Goal: Task Accomplishment & Management: Manage account settings

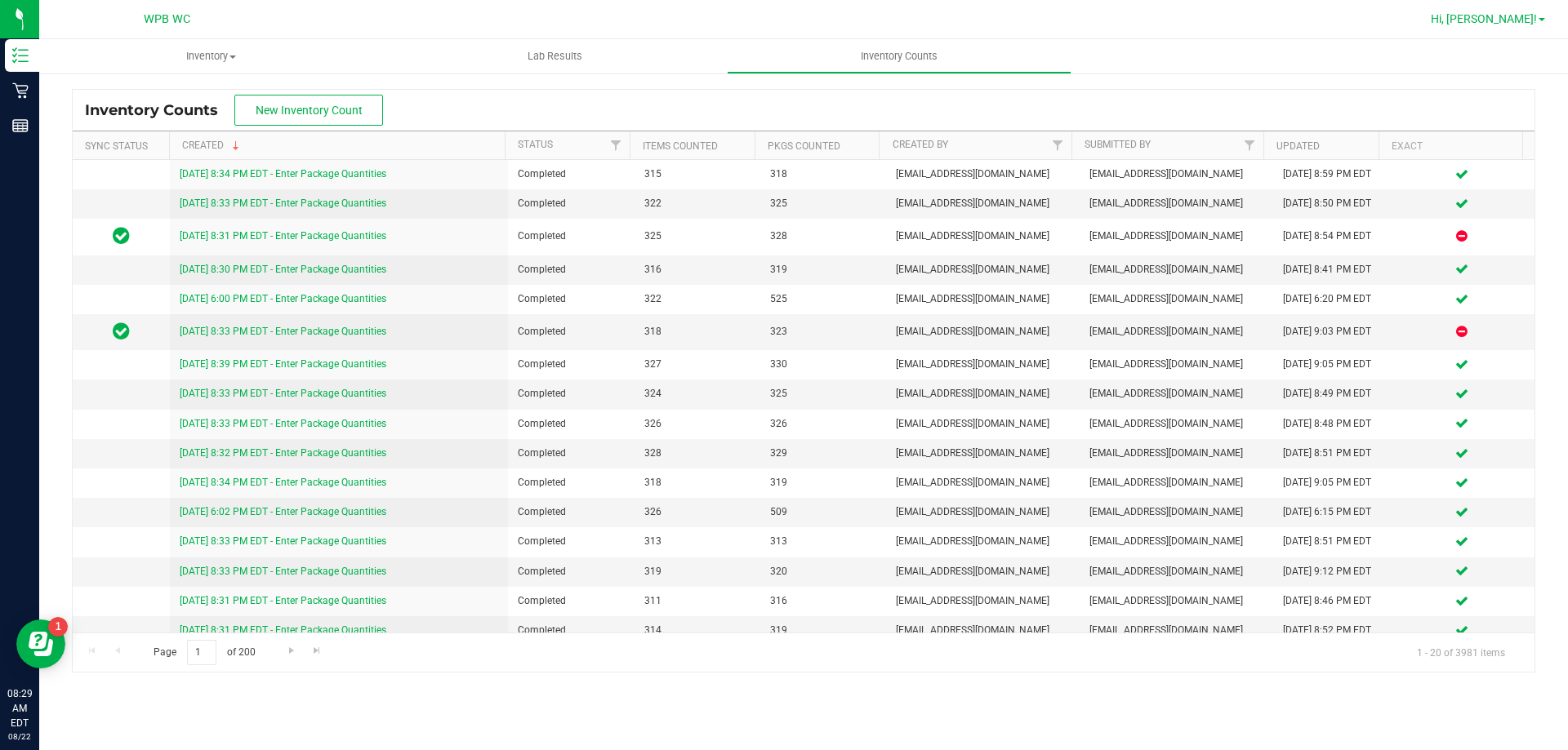
click at [1523, 13] on span "Hi, [PERSON_NAME]!" at bounding box center [1484, 19] width 106 height 13
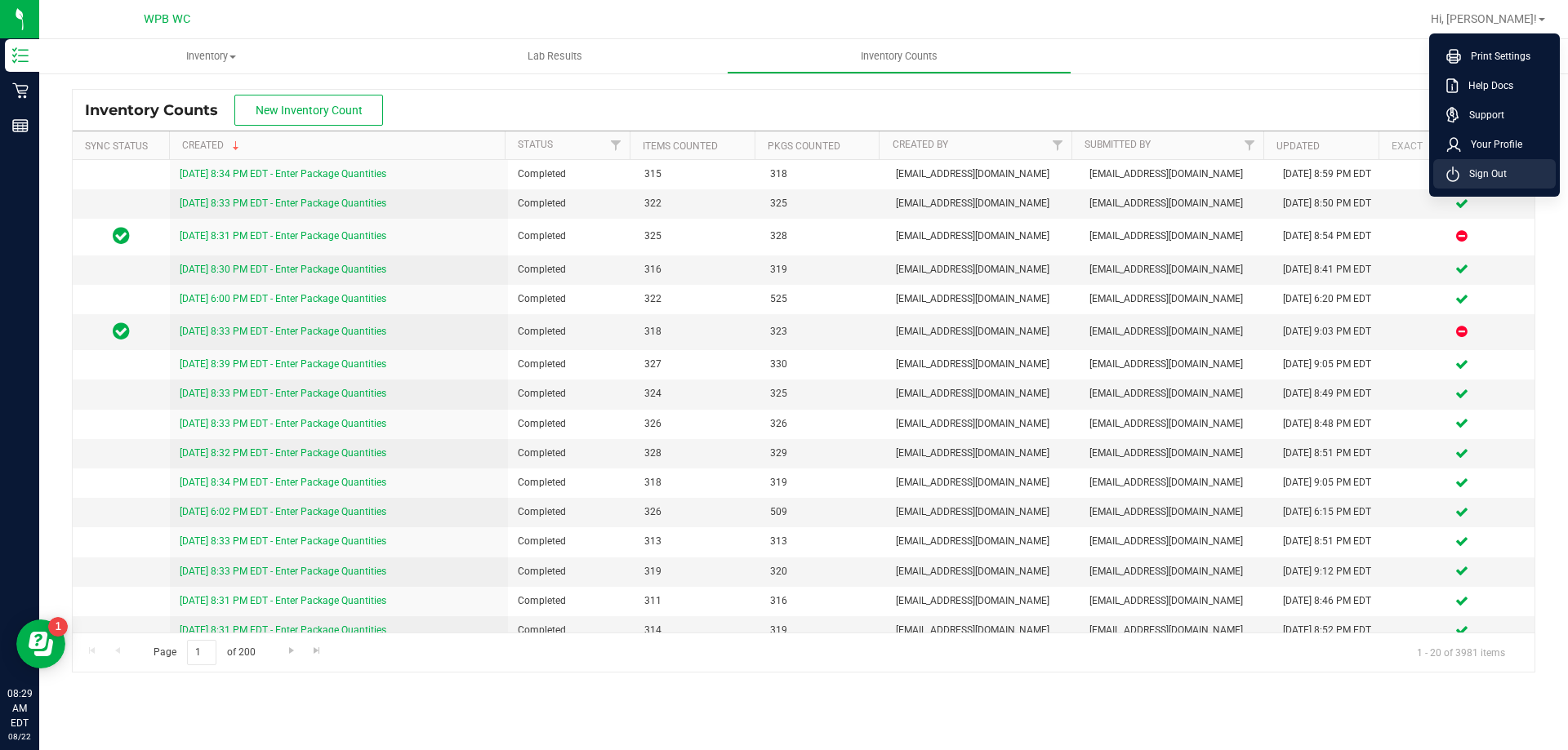
click at [1494, 179] on span "Sign Out" at bounding box center [1483, 173] width 47 height 16
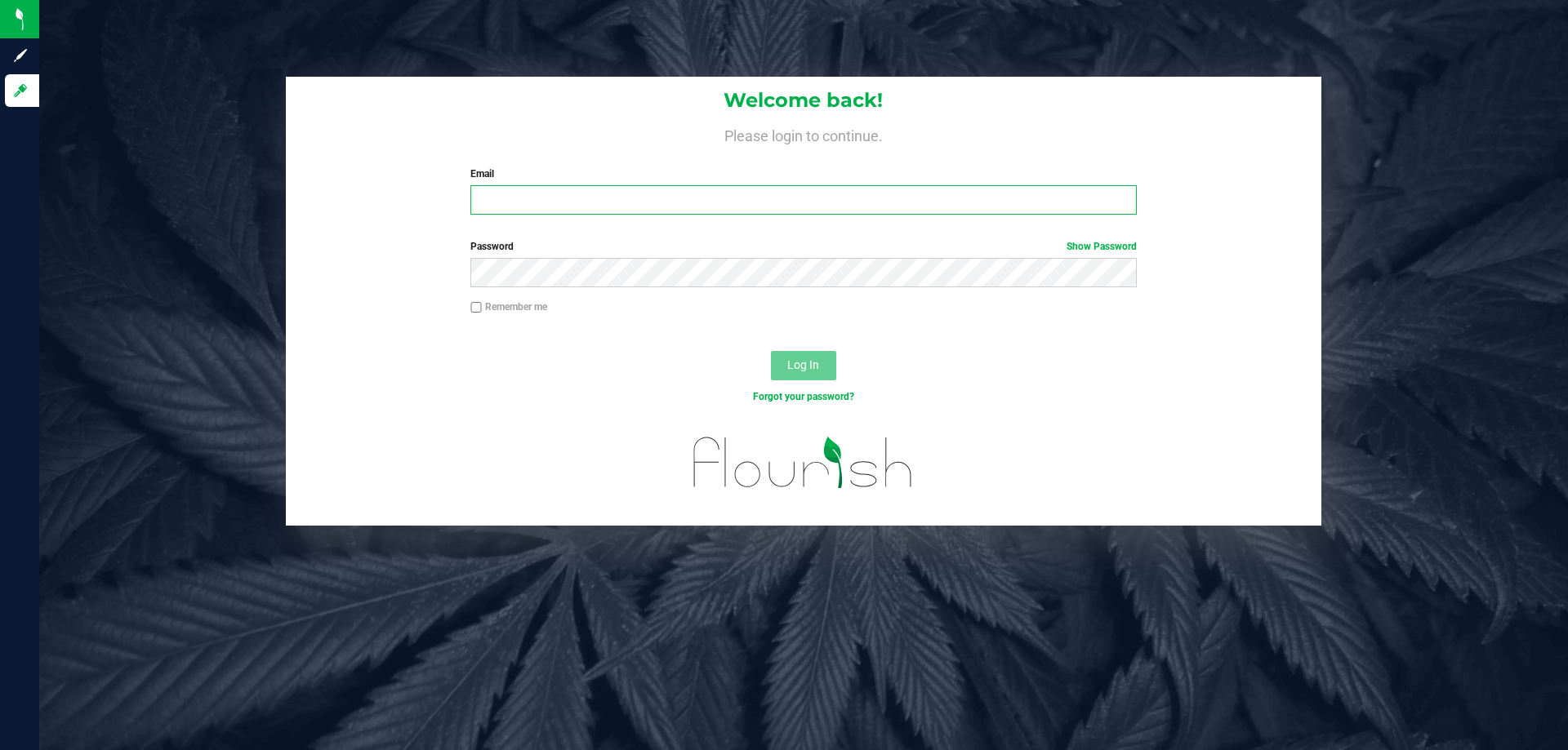
click at [544, 200] on input "Email" at bounding box center [803, 199] width 665 height 29
type input "[EMAIL_ADDRESS][DOMAIN_NAME]"
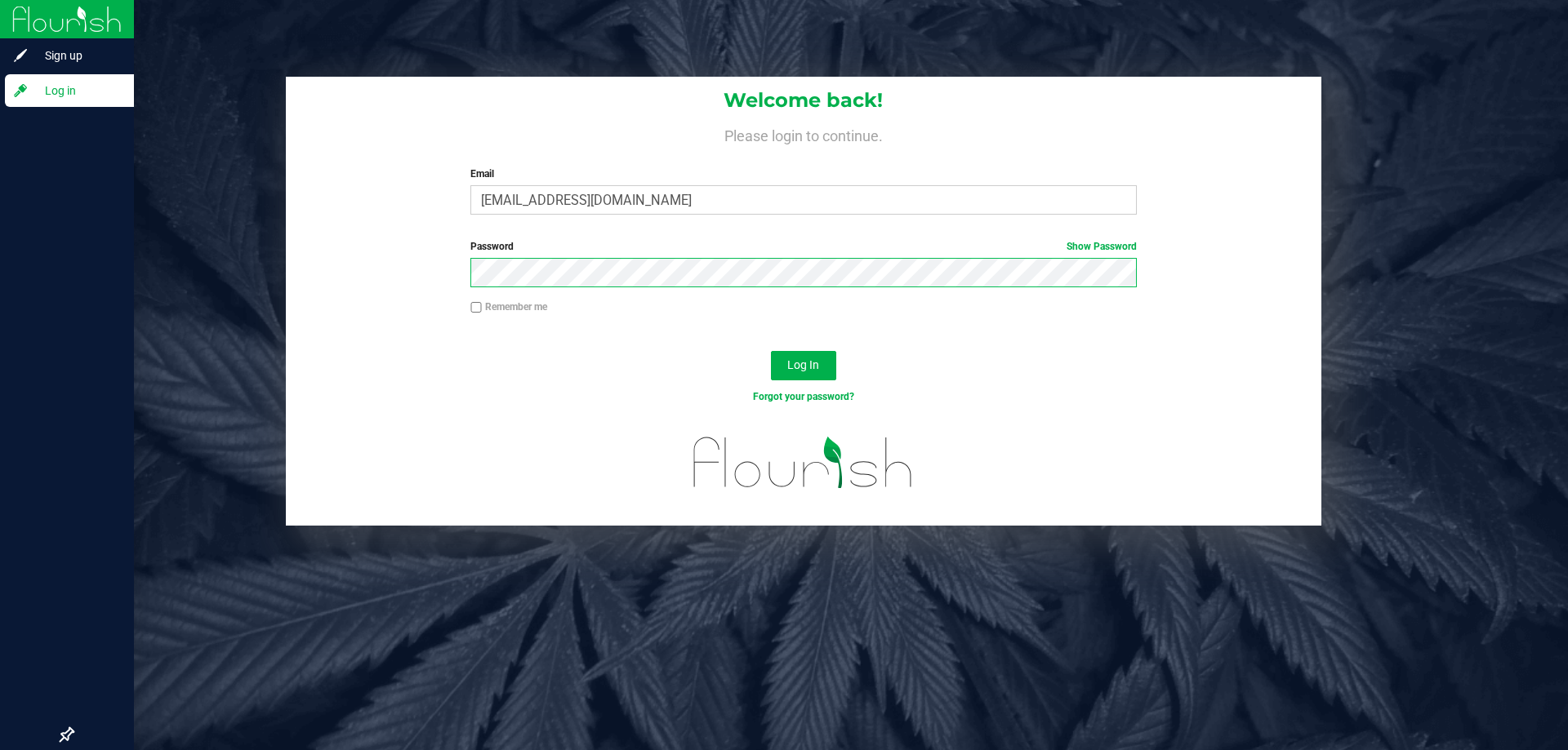
click at [0, 271] on div "Sign up Log in Welcome back! Please login to continue. Email [EMAIL_ADDRESS][DO…" at bounding box center [784, 375] width 1568 height 750
click at [771, 351] on button "Log In" at bounding box center [803, 366] width 65 height 29
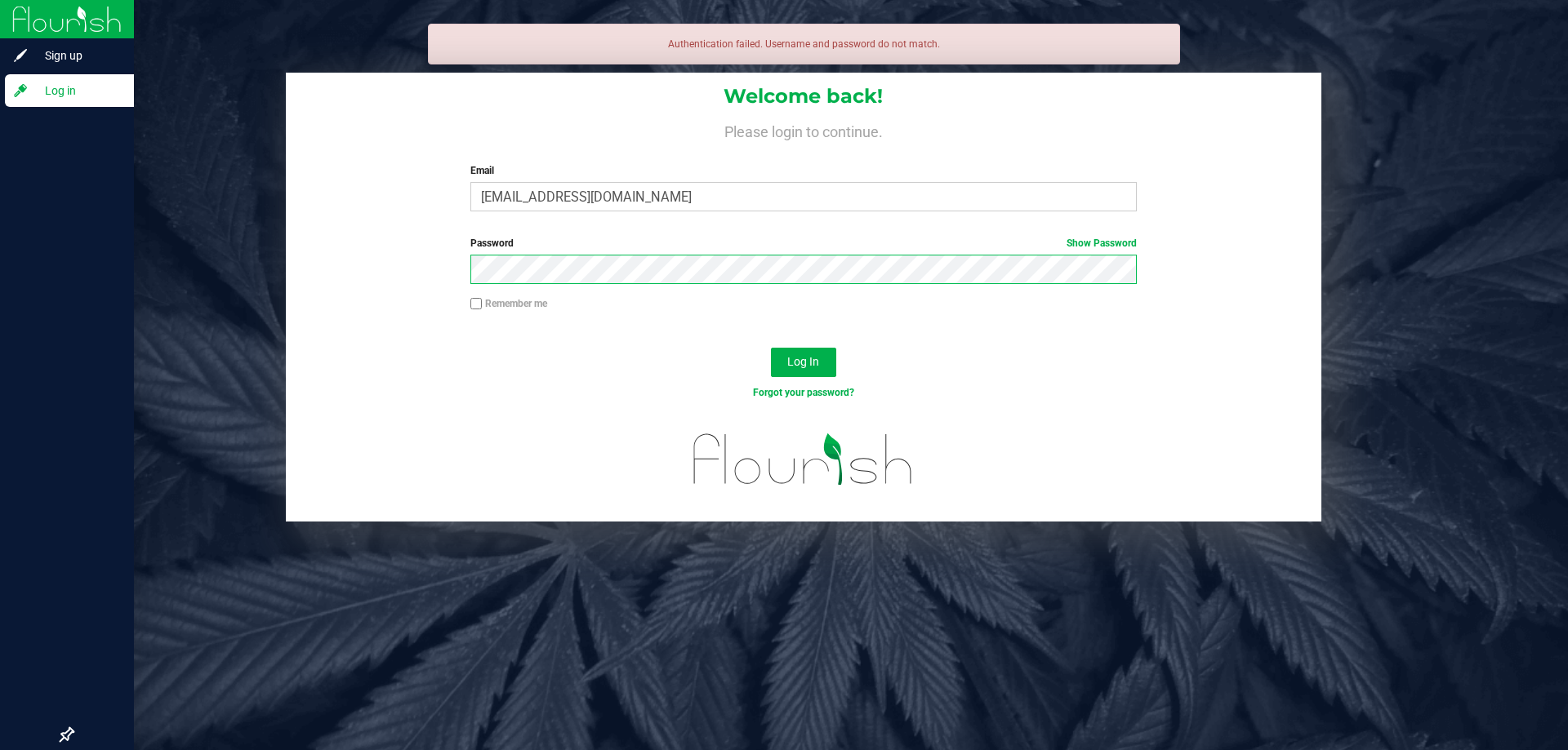
click at [771, 348] on button "Log In" at bounding box center [803, 362] width 65 height 29
